Goal: Information Seeking & Learning: Check status

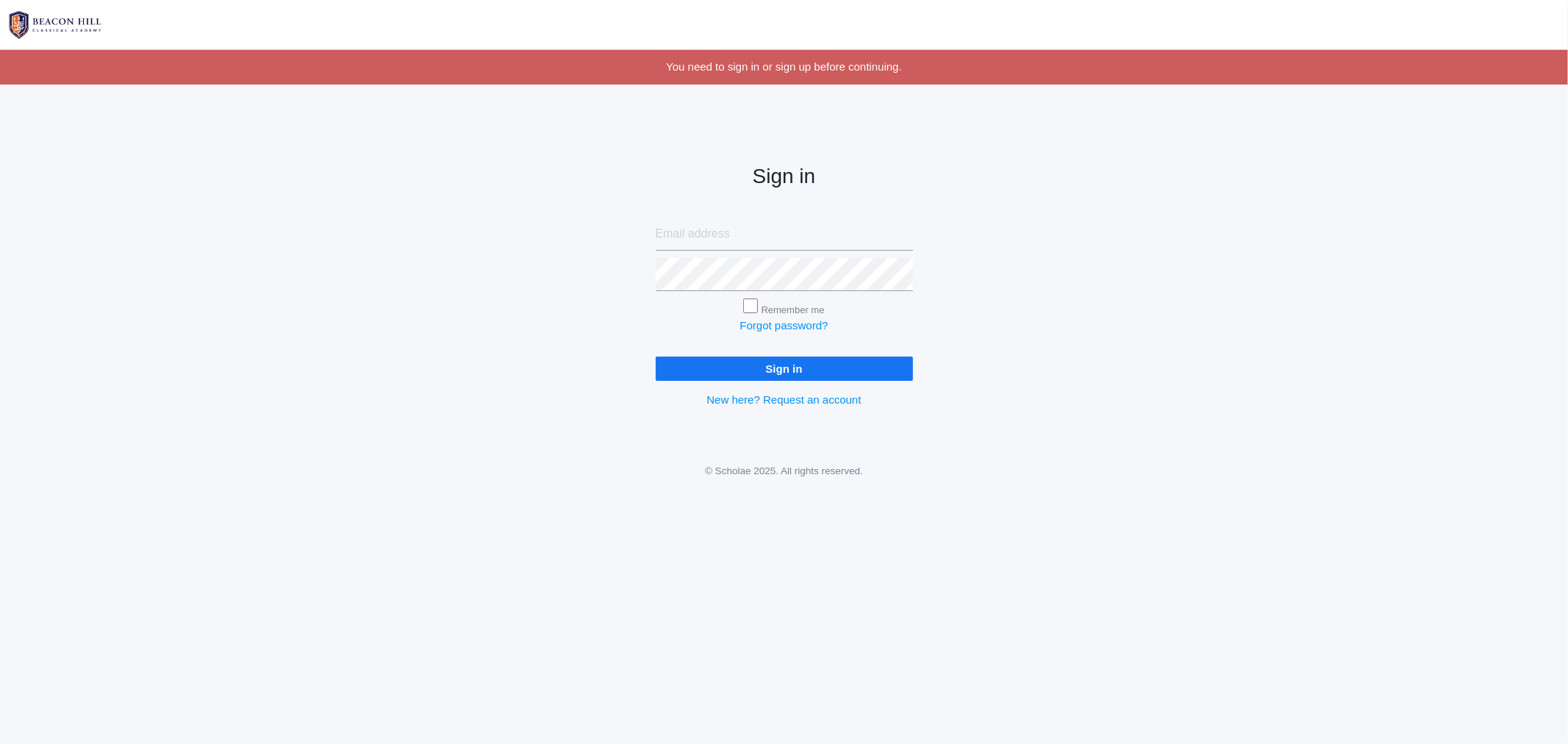
type input "caittourje@gmail.com"
click at [656, 356] on input "Sign in" at bounding box center [784, 368] width 257 height 24
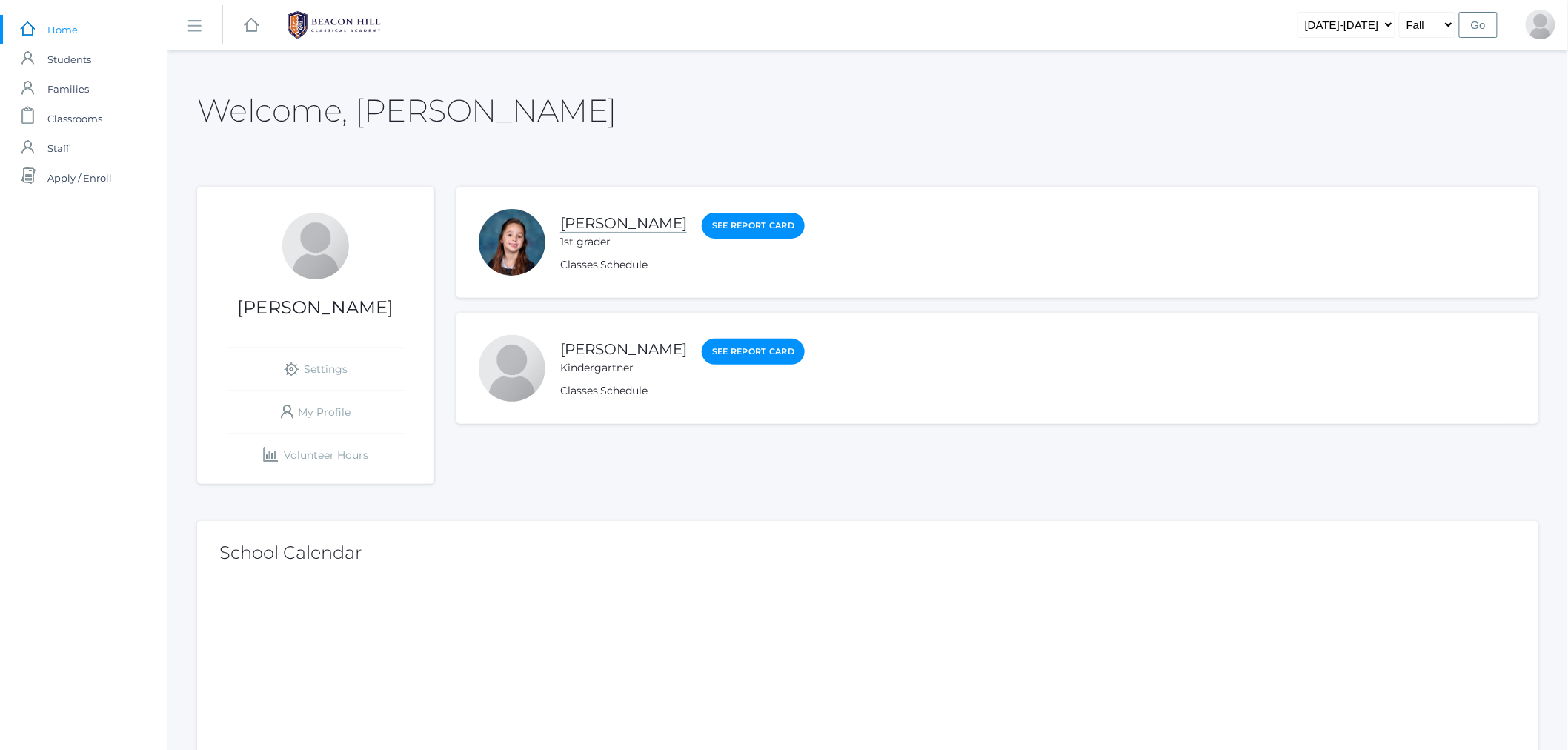
click at [567, 217] on link "[PERSON_NAME]" at bounding box center [623, 223] width 127 height 19
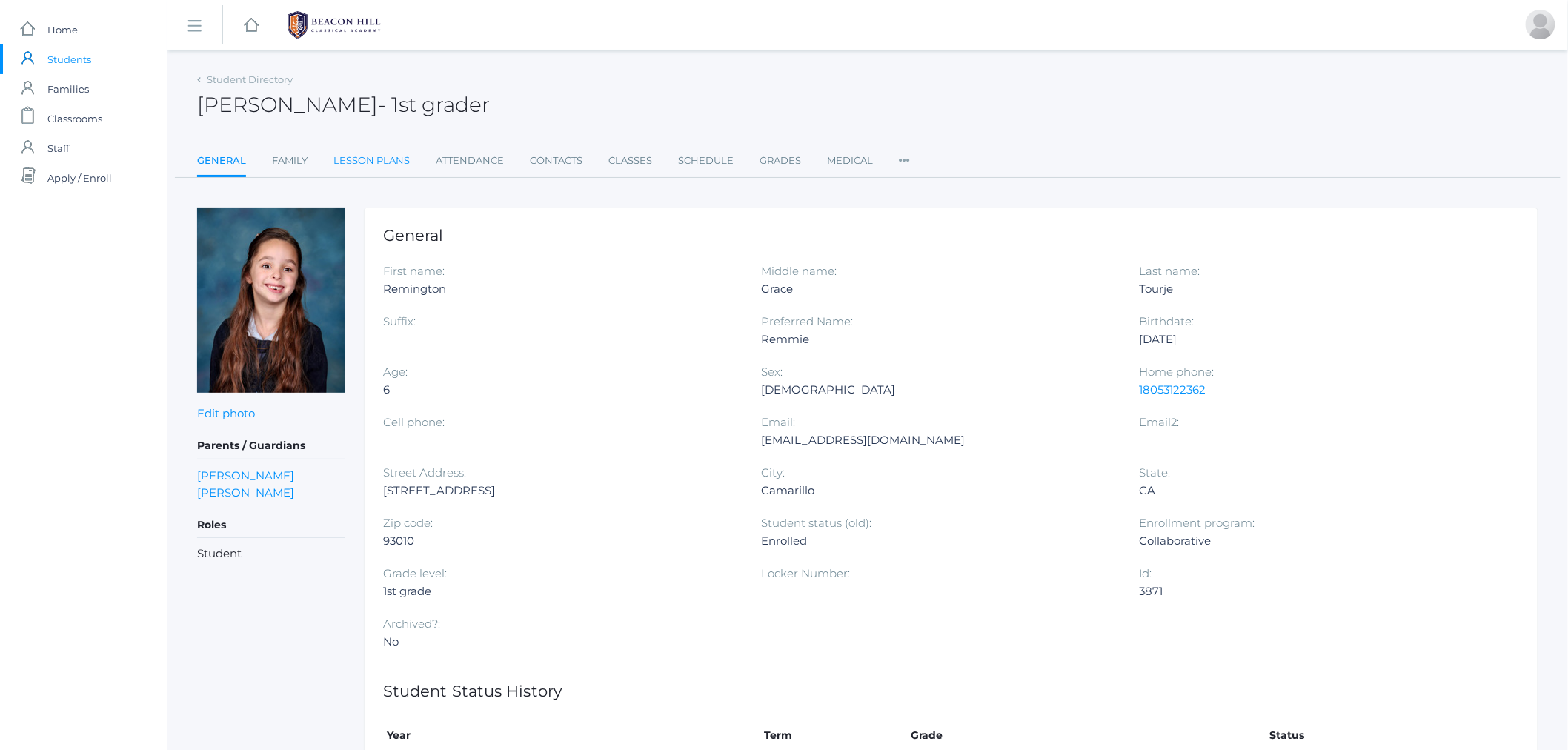
click at [340, 165] on link "Lesson Plans" at bounding box center [371, 160] width 77 height 30
click at [346, 163] on link "Lesson Plans" at bounding box center [371, 160] width 77 height 30
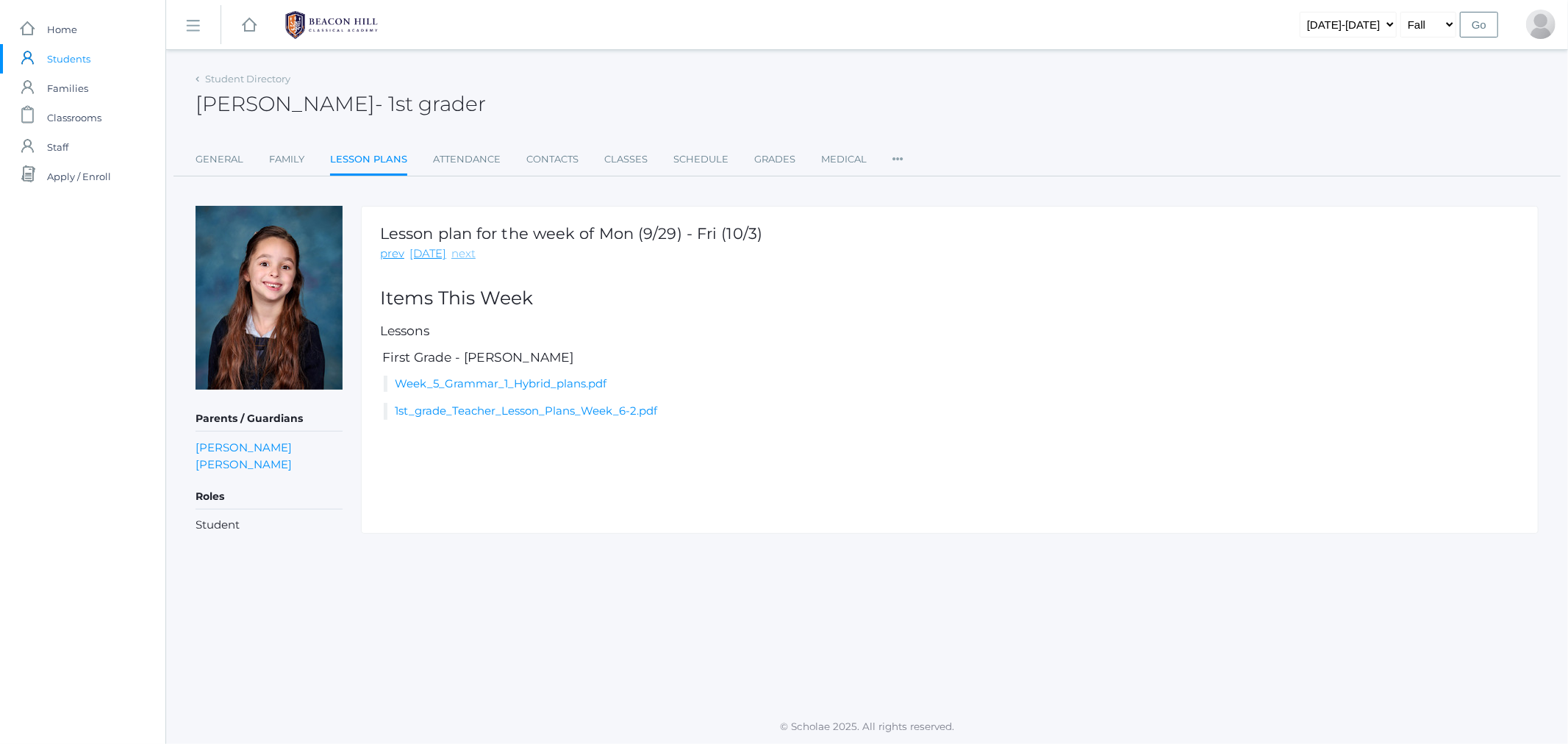
click at [453, 257] on link "next" at bounding box center [463, 254] width 24 height 17
click at [516, 386] on link "Week_6_Grammar_1_Hybrid_plans.pdf" at bounding box center [501, 383] width 213 height 14
click at [57, 63] on span "Students" at bounding box center [69, 58] width 44 height 29
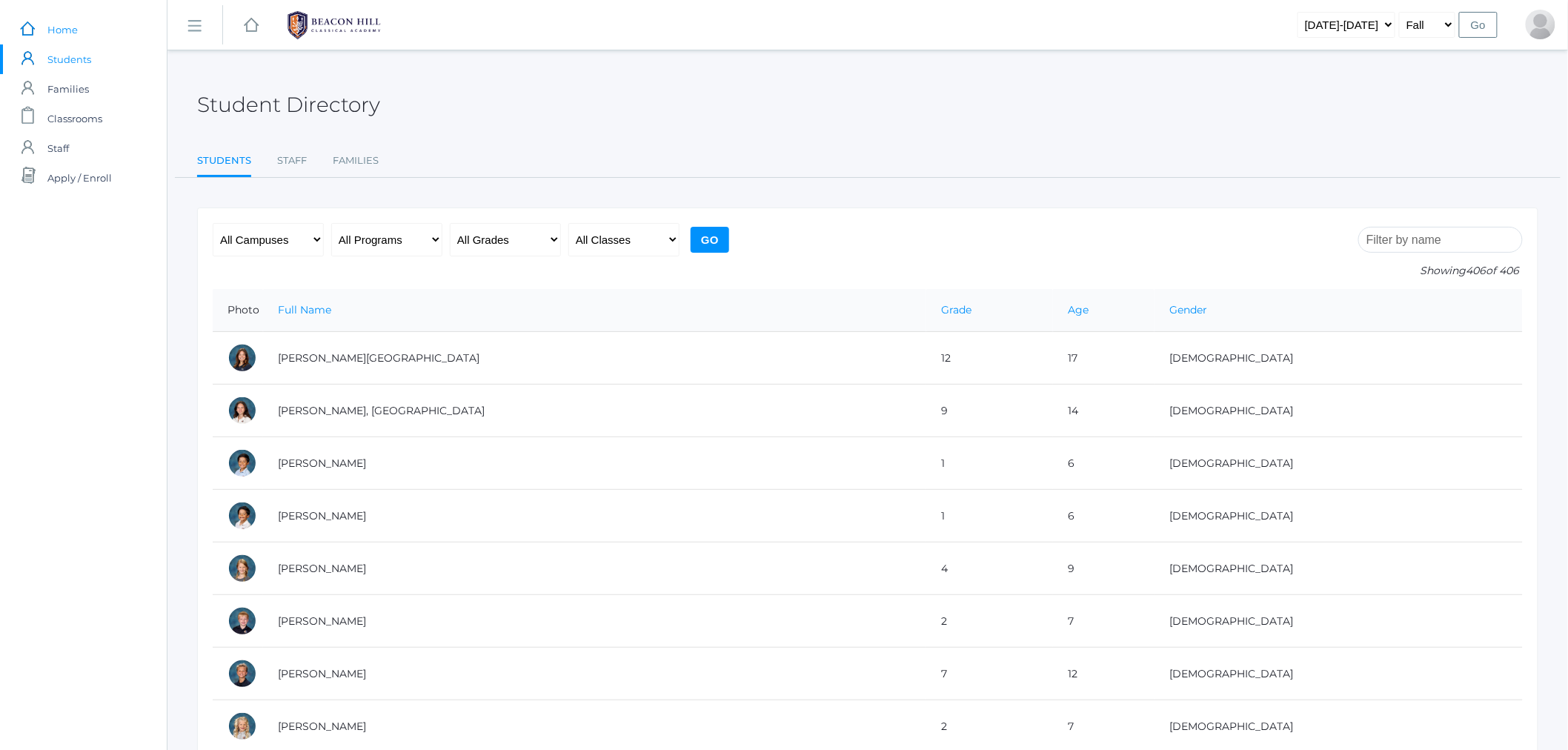
click at [58, 33] on span "Home" at bounding box center [63, 29] width 31 height 30
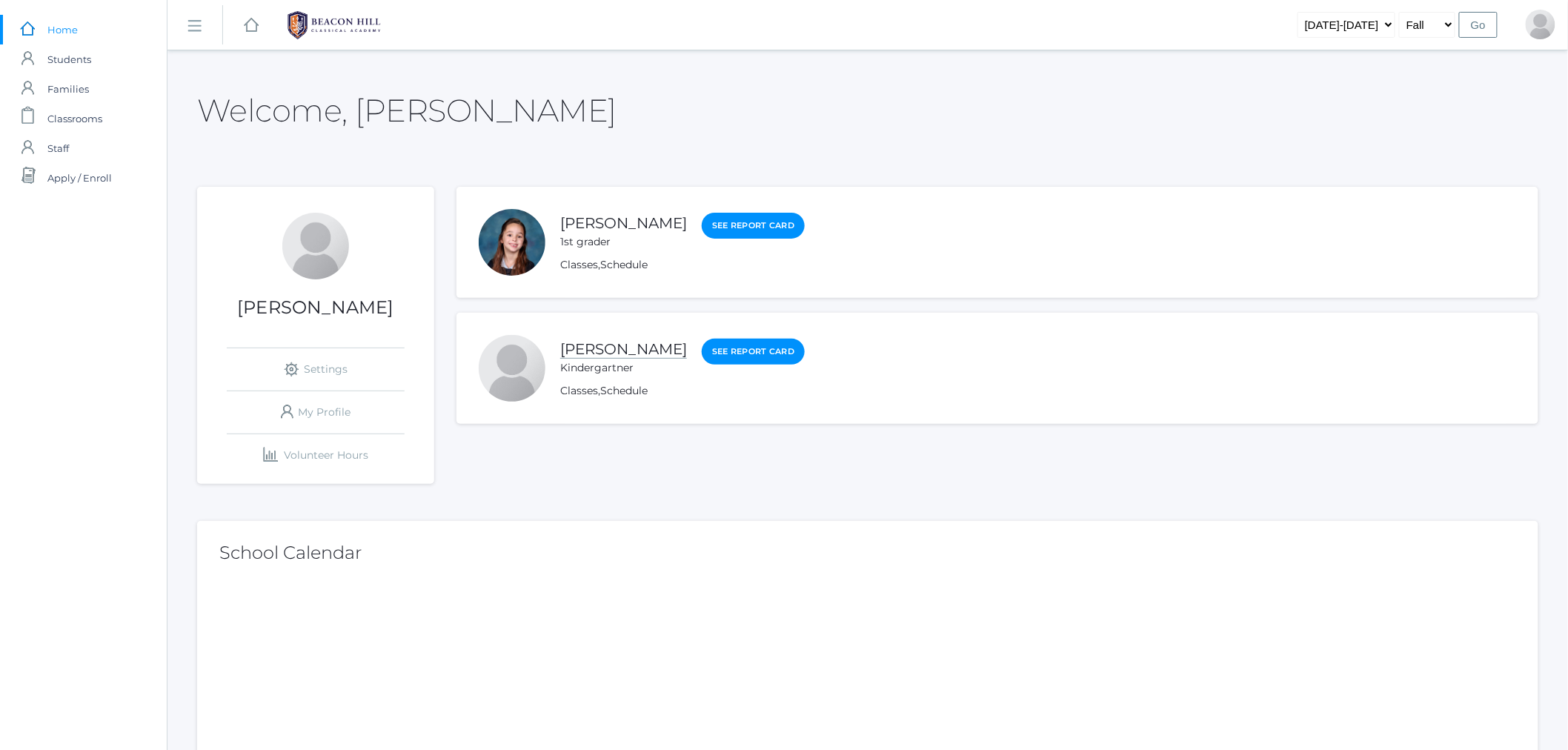
click at [590, 347] on link "[PERSON_NAME]" at bounding box center [623, 349] width 127 height 19
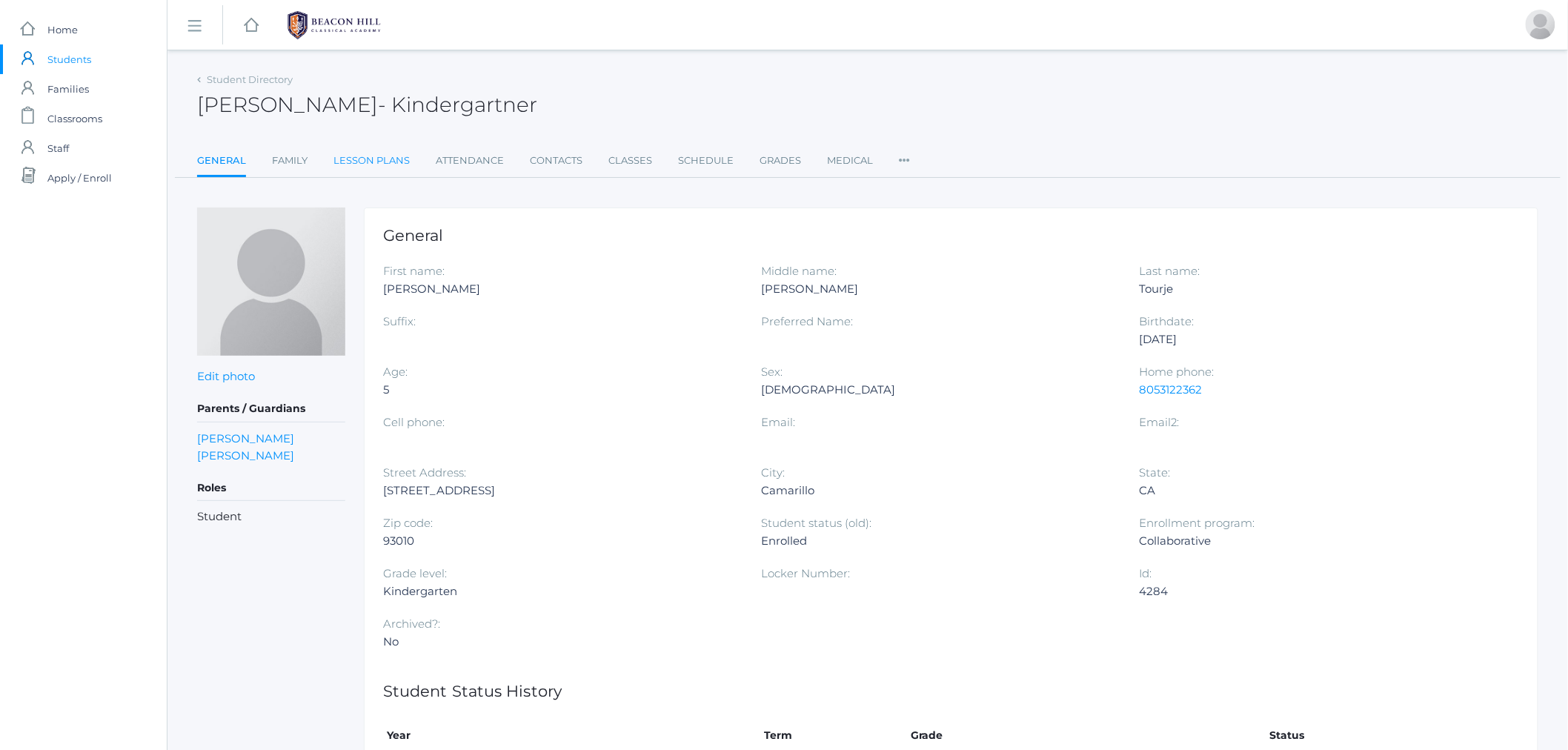
click at [374, 153] on link "Lesson Plans" at bounding box center [371, 160] width 77 height 30
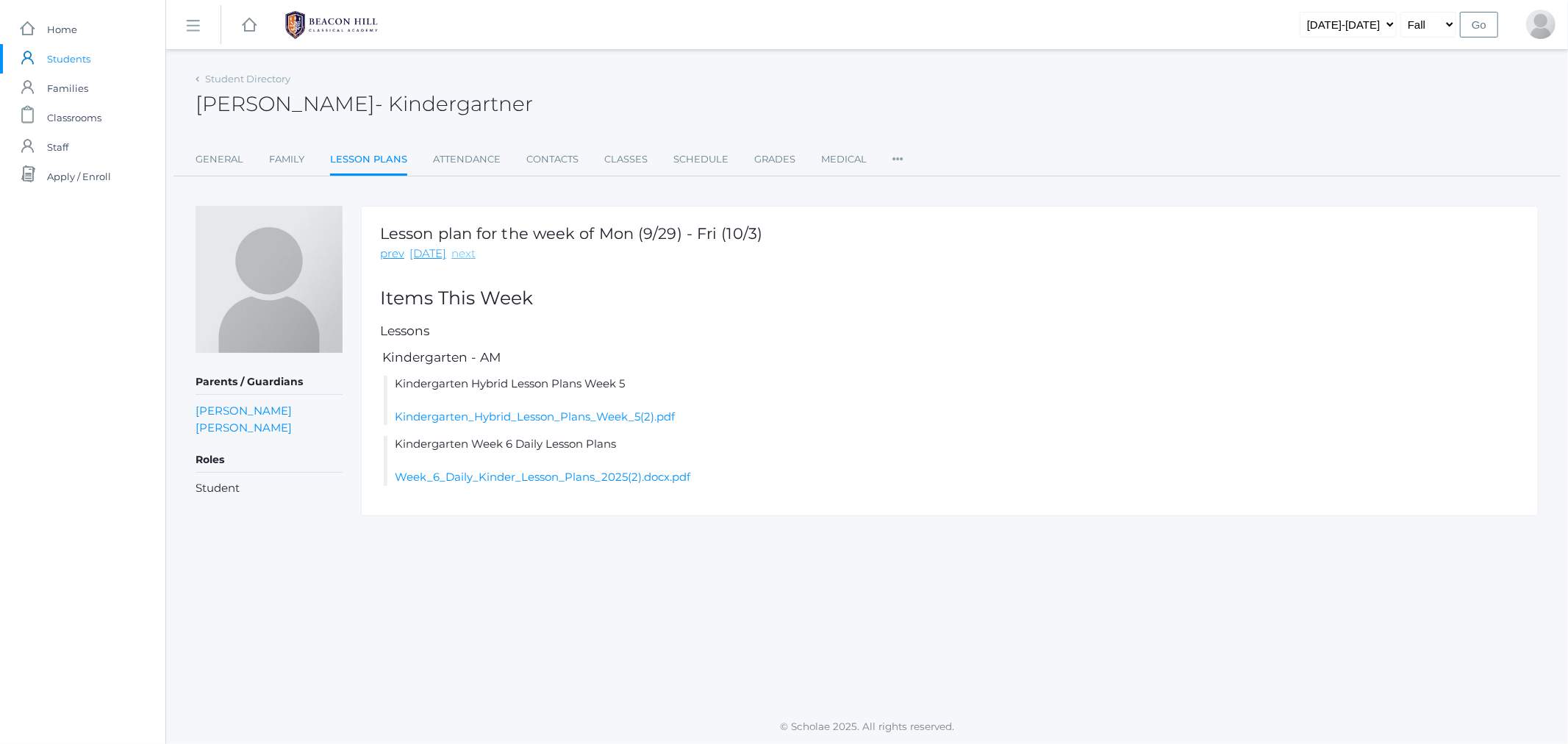
click at [451, 254] on link "next" at bounding box center [463, 254] width 24 height 17
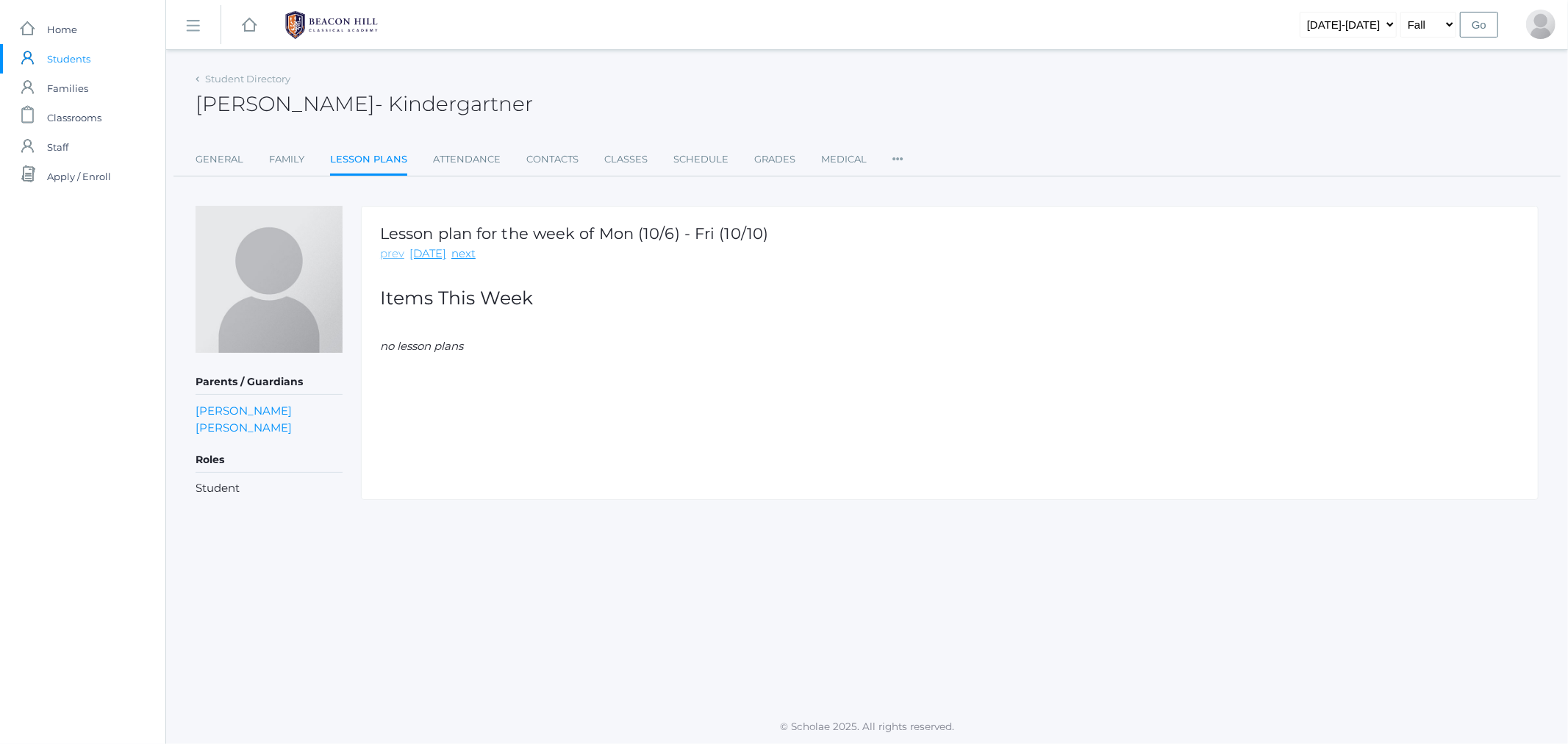
click at [390, 255] on link "prev" at bounding box center [391, 254] width 24 height 17
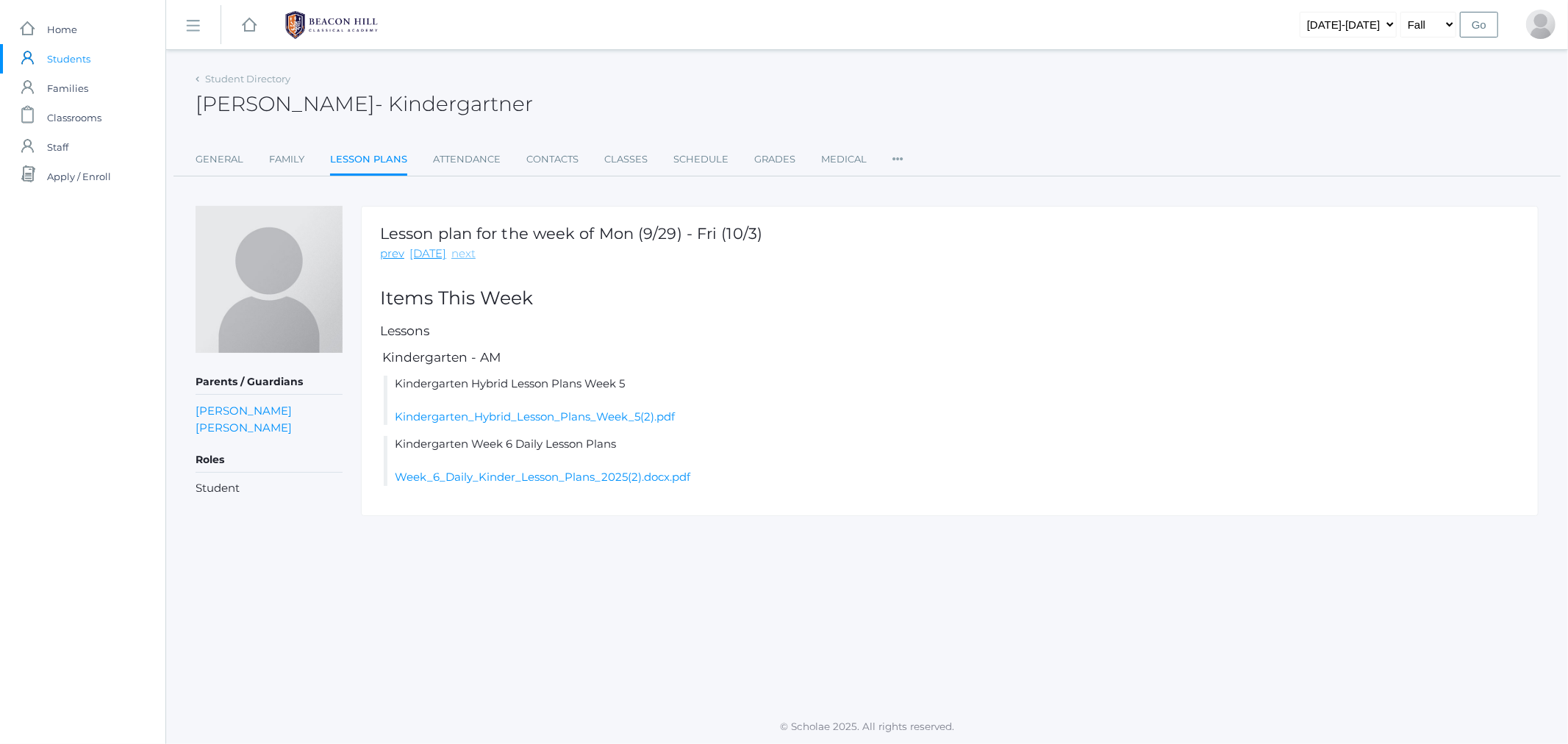
click at [458, 255] on link "next" at bounding box center [463, 254] width 24 height 17
